Goal: Information Seeking & Learning: Learn about a topic

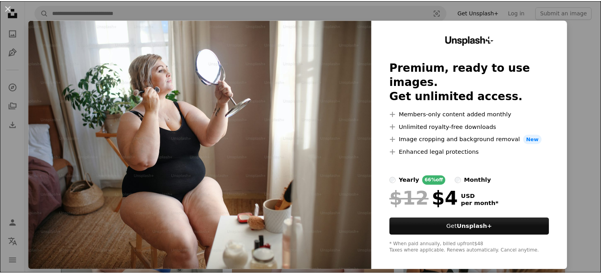
scroll to position [2, 0]
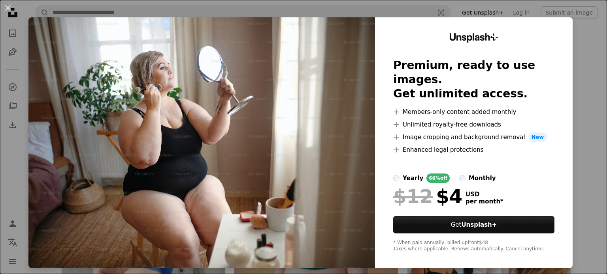
click at [588, 96] on div "An X shape Unsplash+ Premium, ready to use images. Get unlimited access. A plus…" at bounding box center [303, 137] width 607 height 274
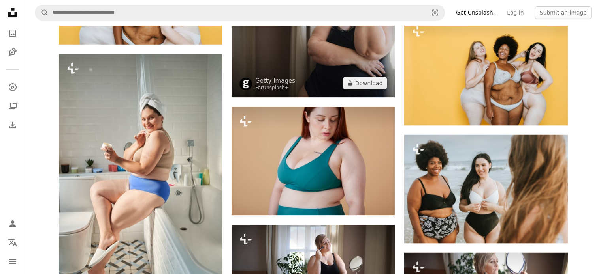
scroll to position [3120, 0]
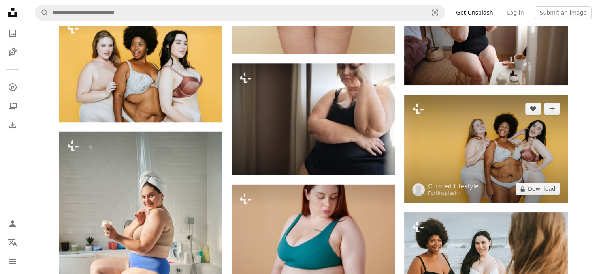
click at [481, 140] on img at bounding box center [485, 149] width 163 height 109
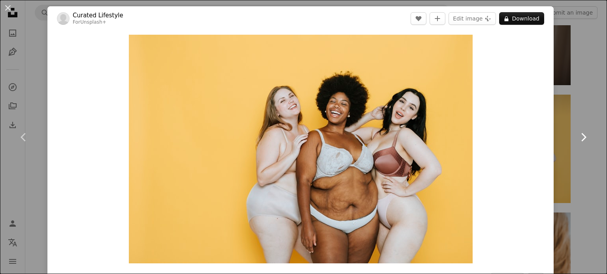
click at [580, 104] on link "Chevron right" at bounding box center [582, 138] width 47 height 76
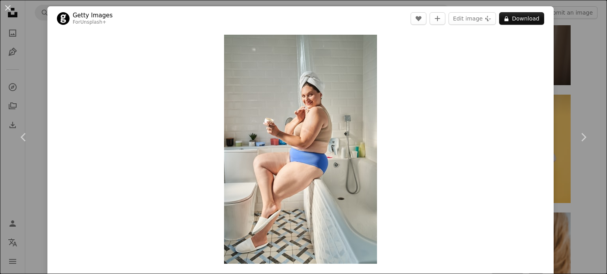
click at [573, 57] on div "An X shape Chevron left Chevron right Getty Images For Unsplash+ A heart A plus…" at bounding box center [303, 137] width 607 height 274
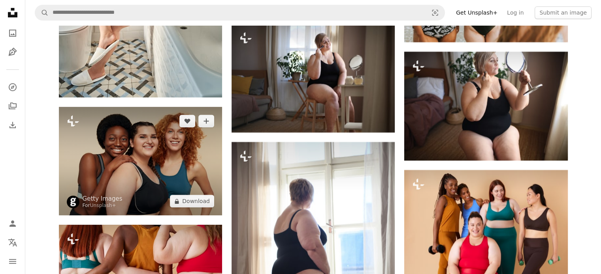
scroll to position [3475, 0]
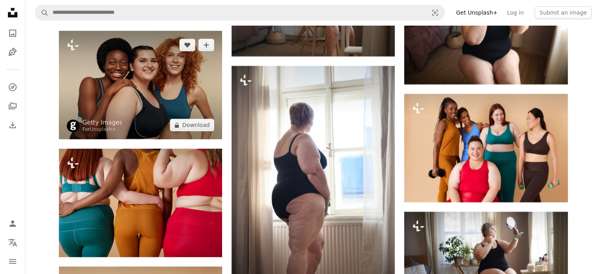
click at [169, 103] on img at bounding box center [140, 85] width 163 height 109
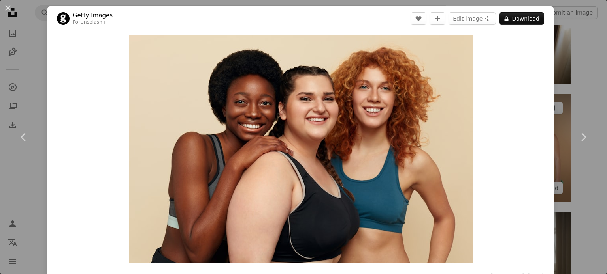
click at [553, 97] on div "An X shape Chevron left Chevron right Getty Images For Unsplash+ A heart A plus…" at bounding box center [303, 137] width 607 height 274
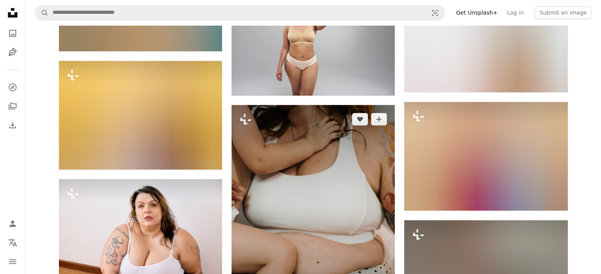
scroll to position [4383, 0]
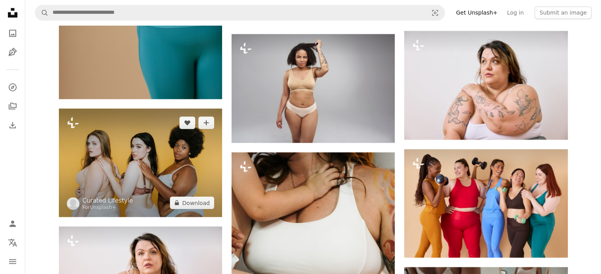
click at [177, 168] on img at bounding box center [140, 163] width 163 height 109
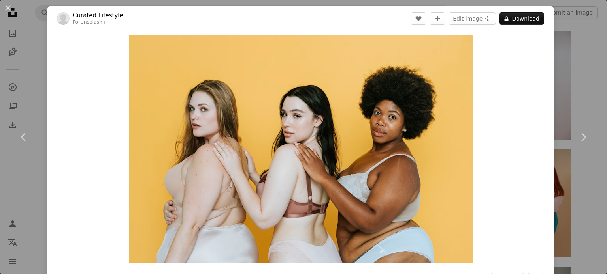
click at [569, 66] on div "An X shape Chevron left Chevron right Curated Lifestyle For Unsplash+ A heart A…" at bounding box center [303, 137] width 607 height 274
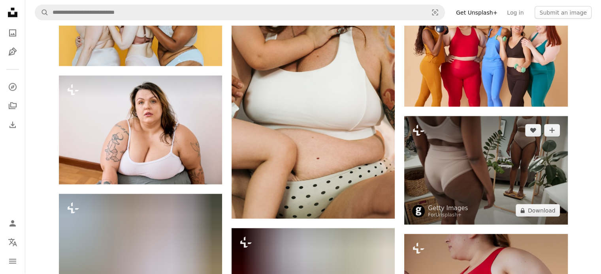
scroll to position [4502, 0]
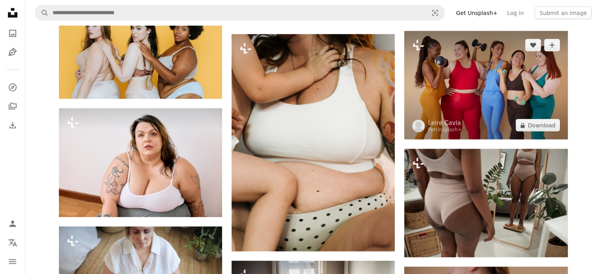
click at [470, 90] on img at bounding box center [485, 85] width 163 height 109
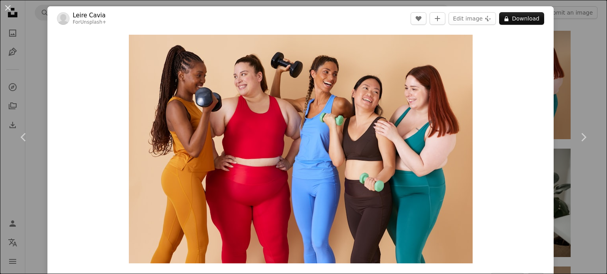
click at [554, 47] on div "An X shape Chevron left Chevron right Leire Cavia For Unsplash+ A heart A plus …" at bounding box center [303, 137] width 607 height 274
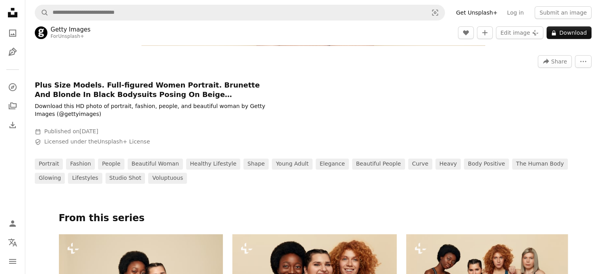
scroll to position [395, 0]
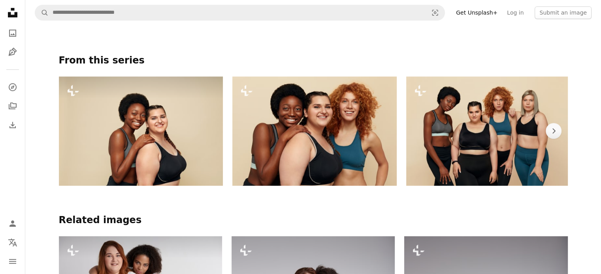
click at [154, 122] on img at bounding box center [141, 131] width 164 height 109
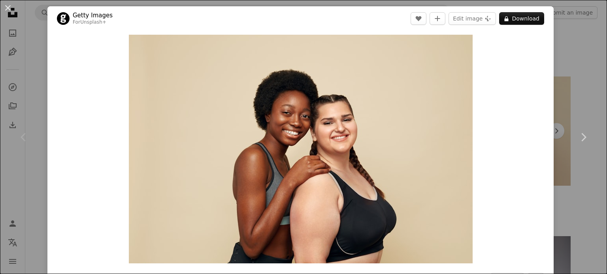
click at [555, 64] on div "An X shape Chevron left Chevron right Getty Images For Unsplash+ A heart A plus…" at bounding box center [303, 137] width 607 height 274
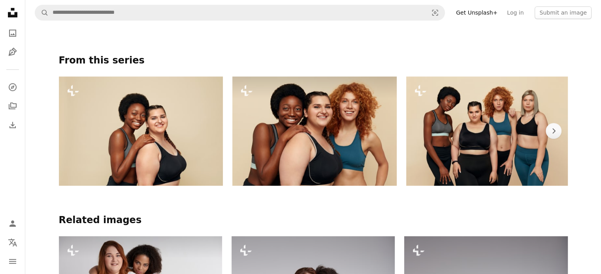
click at [365, 133] on img at bounding box center [314, 131] width 164 height 109
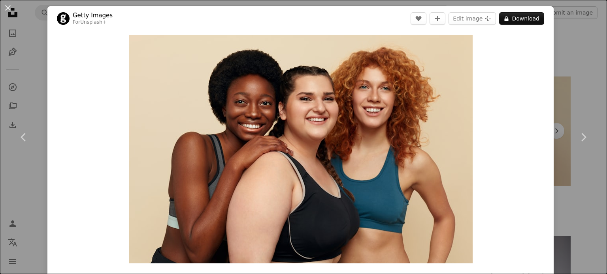
click at [586, 65] on div "An X shape Chevron left Chevron right Getty Images For Unsplash+ A heart A plus…" at bounding box center [303, 137] width 607 height 274
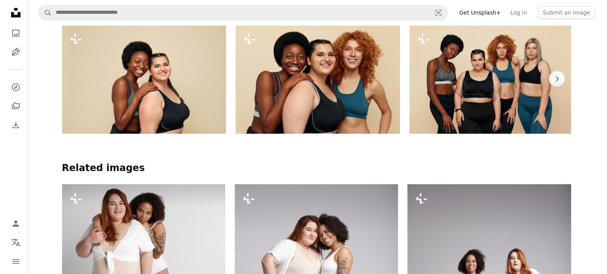
scroll to position [355, 0]
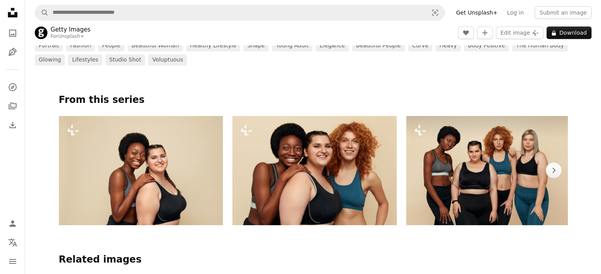
click at [466, 158] on img at bounding box center [488, 170] width 164 height 109
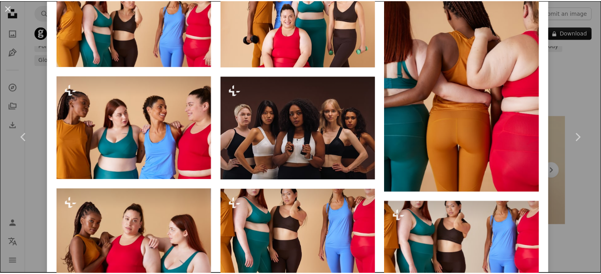
scroll to position [750, 0]
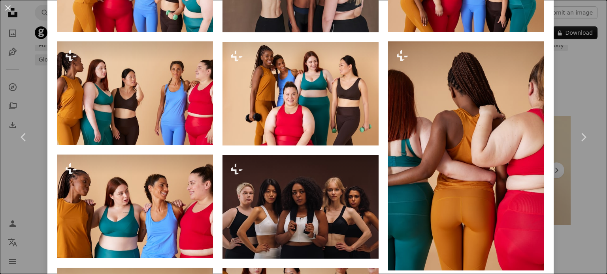
click at [588, 62] on div "An X shape Chevron left Chevron right Getty Images For Unsplash+ A heart A plus…" at bounding box center [303, 137] width 607 height 274
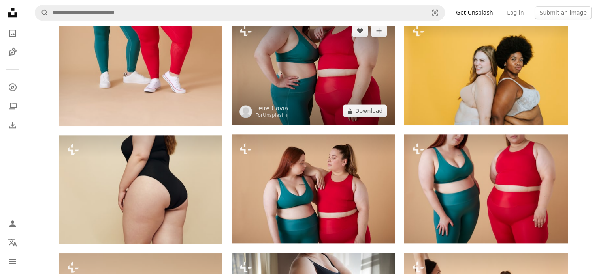
scroll to position [908, 0]
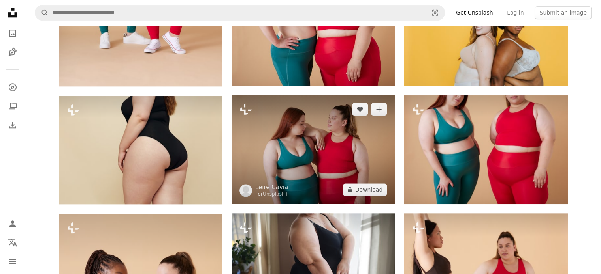
click at [335, 129] on img at bounding box center [312, 149] width 163 height 109
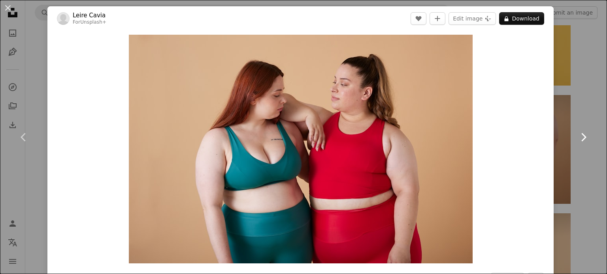
click at [580, 101] on link "Chevron right" at bounding box center [582, 138] width 47 height 76
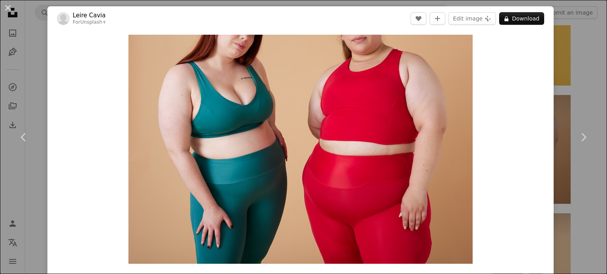
click at [556, 61] on div "An X shape Chevron left Chevron right Leire Cavia For Unsplash+ A heart A plus …" at bounding box center [303, 137] width 607 height 274
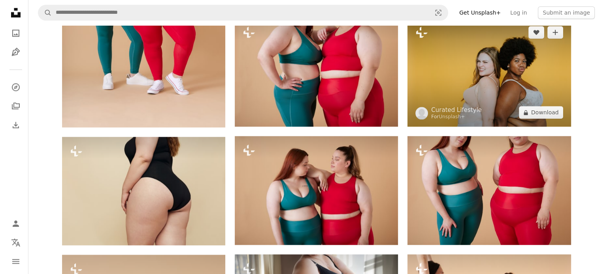
scroll to position [829, 0]
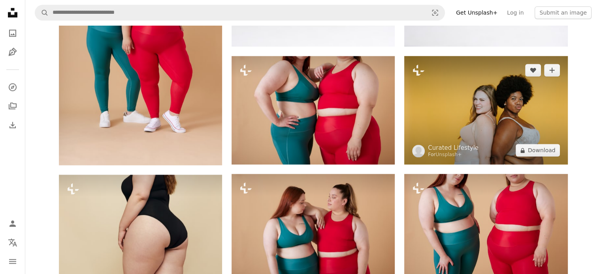
click at [475, 118] on img at bounding box center [485, 110] width 163 height 109
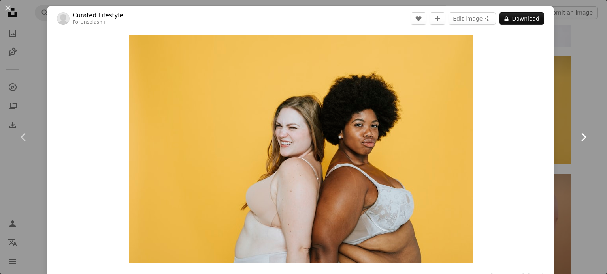
click at [559, 100] on link "Chevron right" at bounding box center [582, 138] width 47 height 76
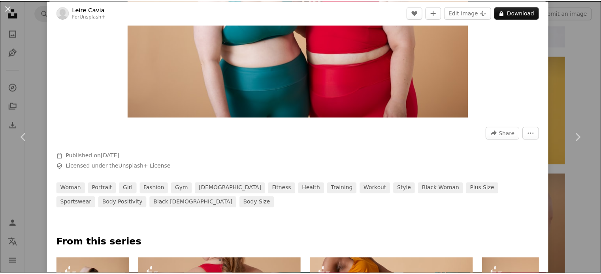
scroll to position [158, 0]
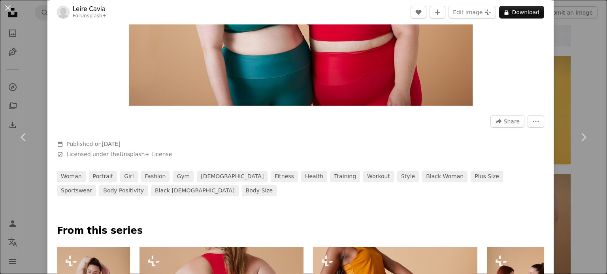
click at [576, 78] on div "An X shape Chevron left Chevron right Leire Cavia For Unsplash+ A heart A plus …" at bounding box center [303, 137] width 607 height 274
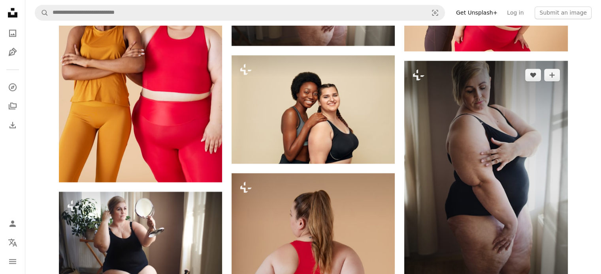
scroll to position [1264, 0]
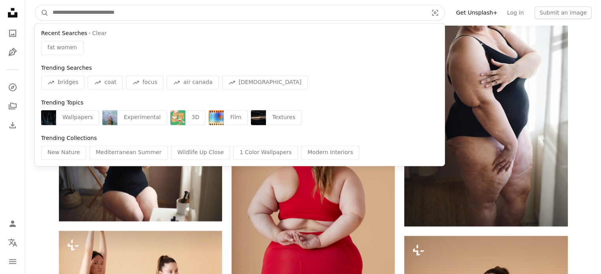
click at [276, 10] on input "Find visuals sitewide" at bounding box center [237, 12] width 377 height 15
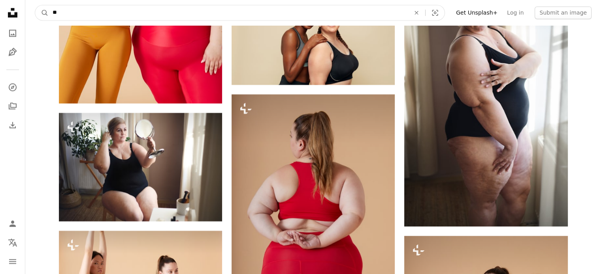
type input "***"
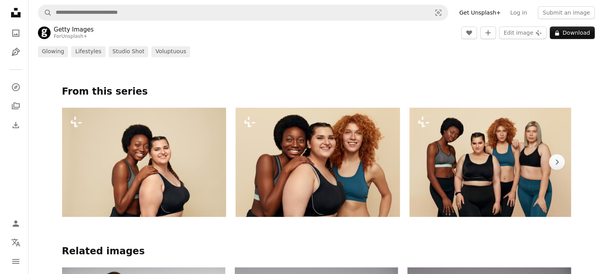
scroll to position [406, 0]
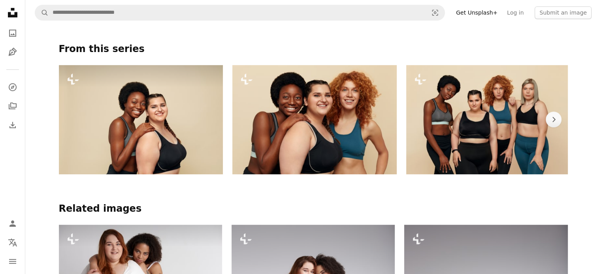
click at [166, 126] on img at bounding box center [141, 119] width 164 height 109
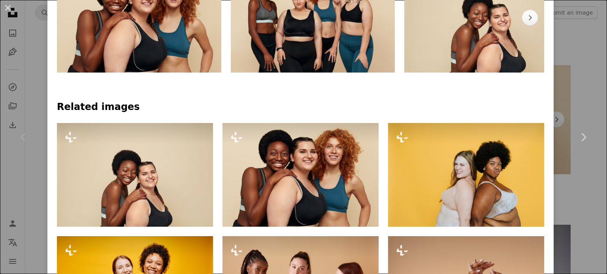
scroll to position [474, 0]
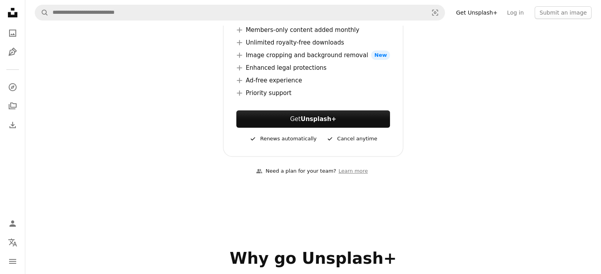
scroll to position [118, 0]
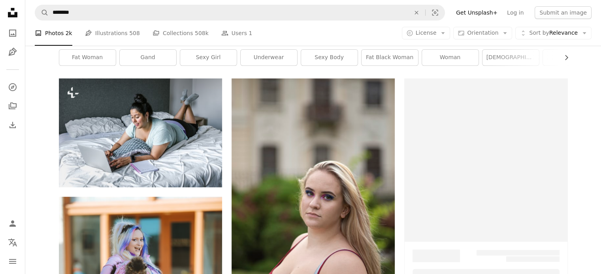
scroll to position [5615, 0]
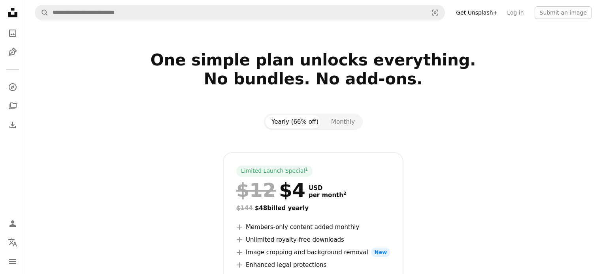
click at [487, 216] on div "Limited Launch Special 1 $12 $4 USD per month 2 $144 $48 billed yearly A plus s…" at bounding box center [313, 253] width 509 height 202
click at [341, 121] on button "Monthly" at bounding box center [343, 121] width 36 height 13
